Goal: Navigation & Orientation: Find specific page/section

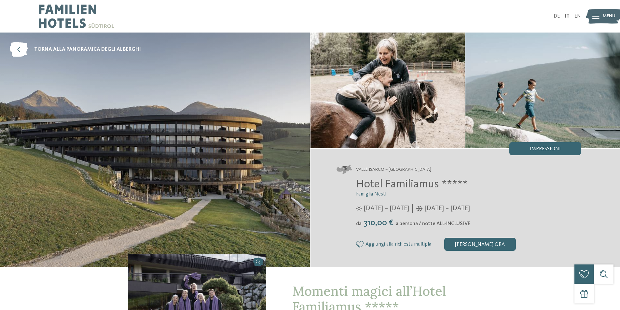
click at [556, 13] on div "DE IT EN Menu" at bounding box center [445, 16] width 271 height 33
click at [558, 18] on link "DE" at bounding box center [557, 16] width 6 height 5
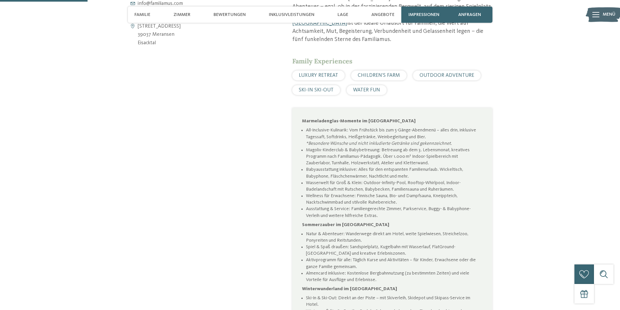
scroll to position [326, 0]
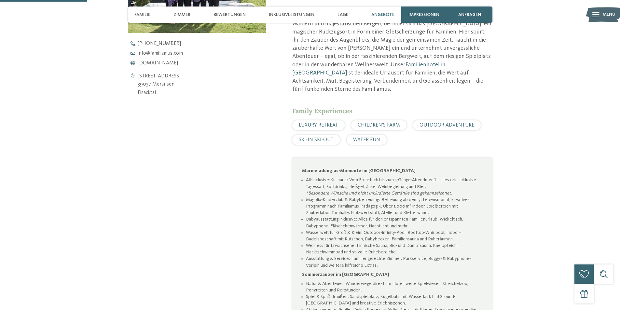
click at [377, 14] on span "Angebote" at bounding box center [382, 15] width 23 height 6
click at [301, 13] on span "Inklusivleistungen" at bounding box center [292, 15] width 46 height 6
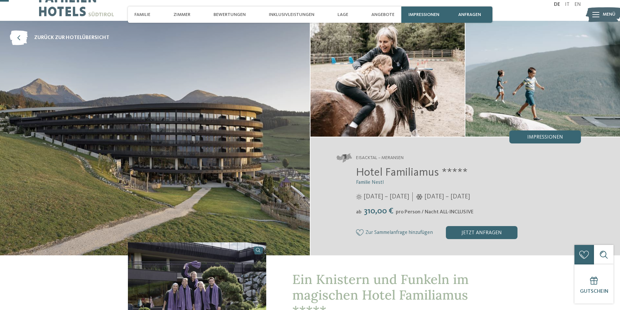
scroll to position [0, 0]
